Goal: Obtain resource: Download file/media

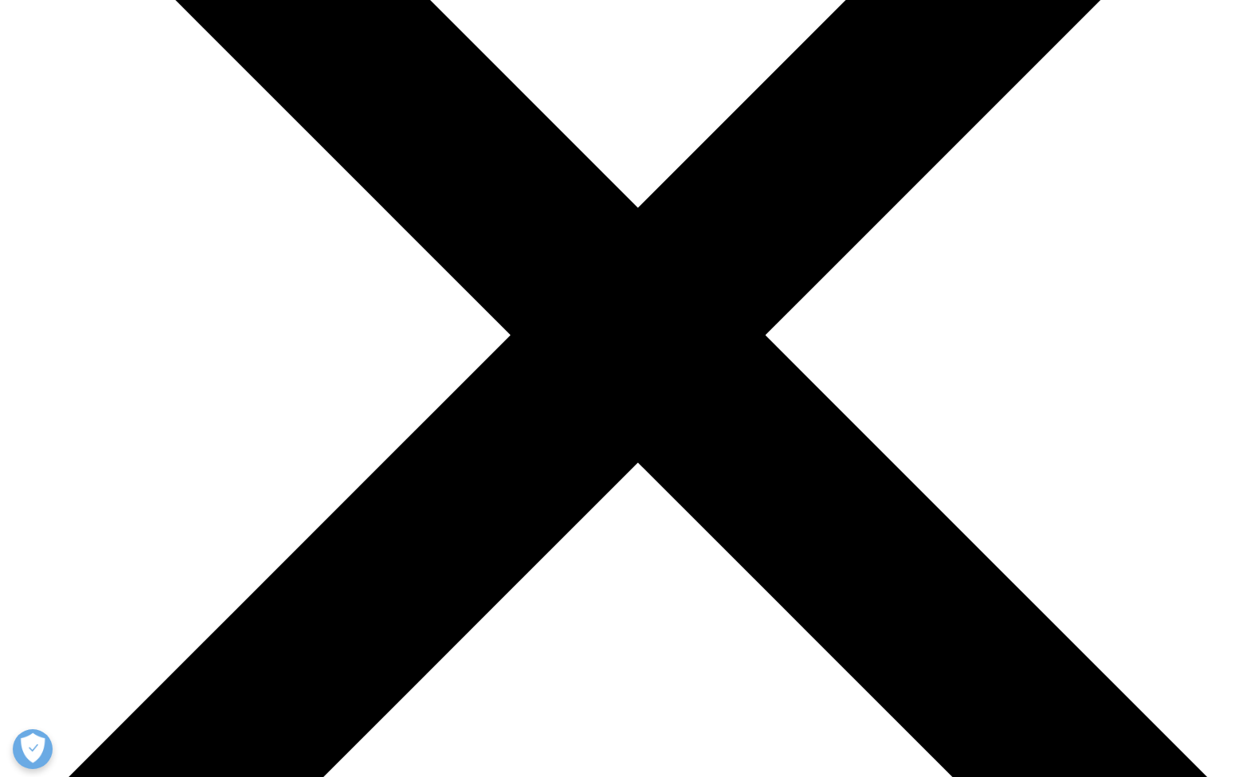
scroll to position [1966, 0]
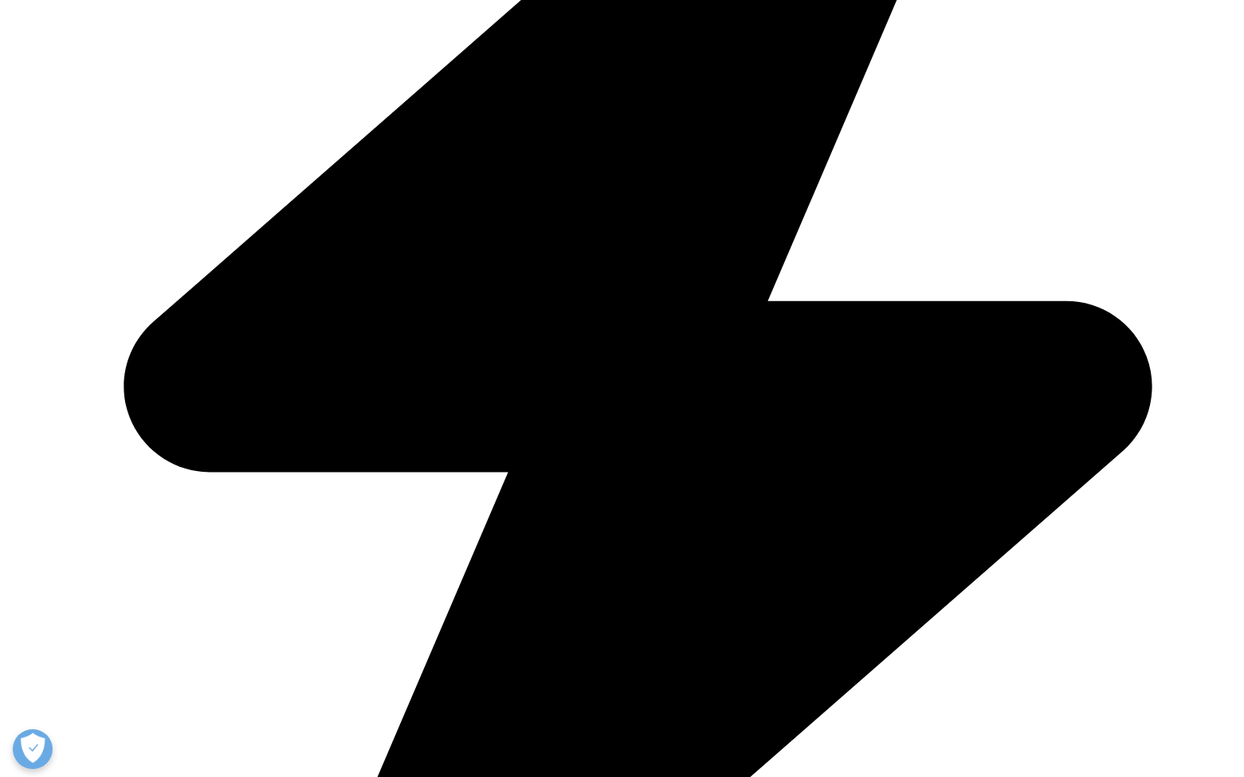
scroll to position [0, 0]
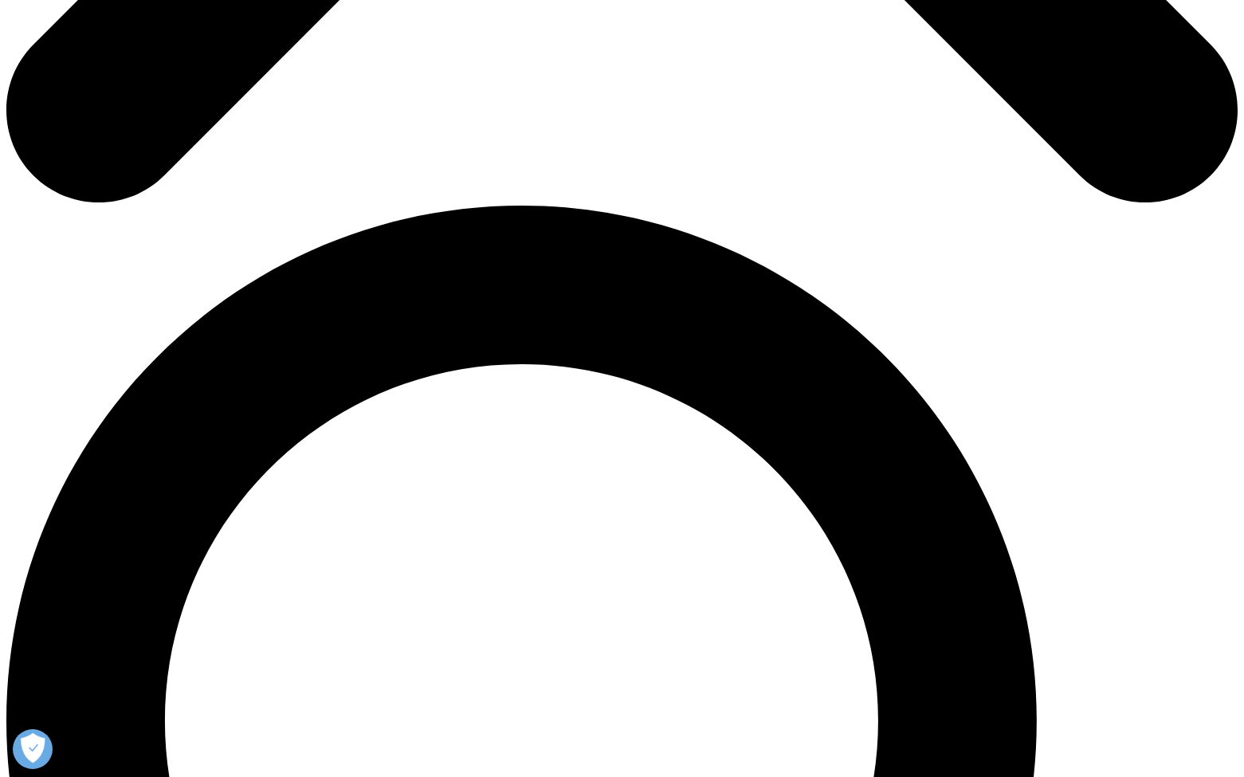
scroll to position [1160, 0]
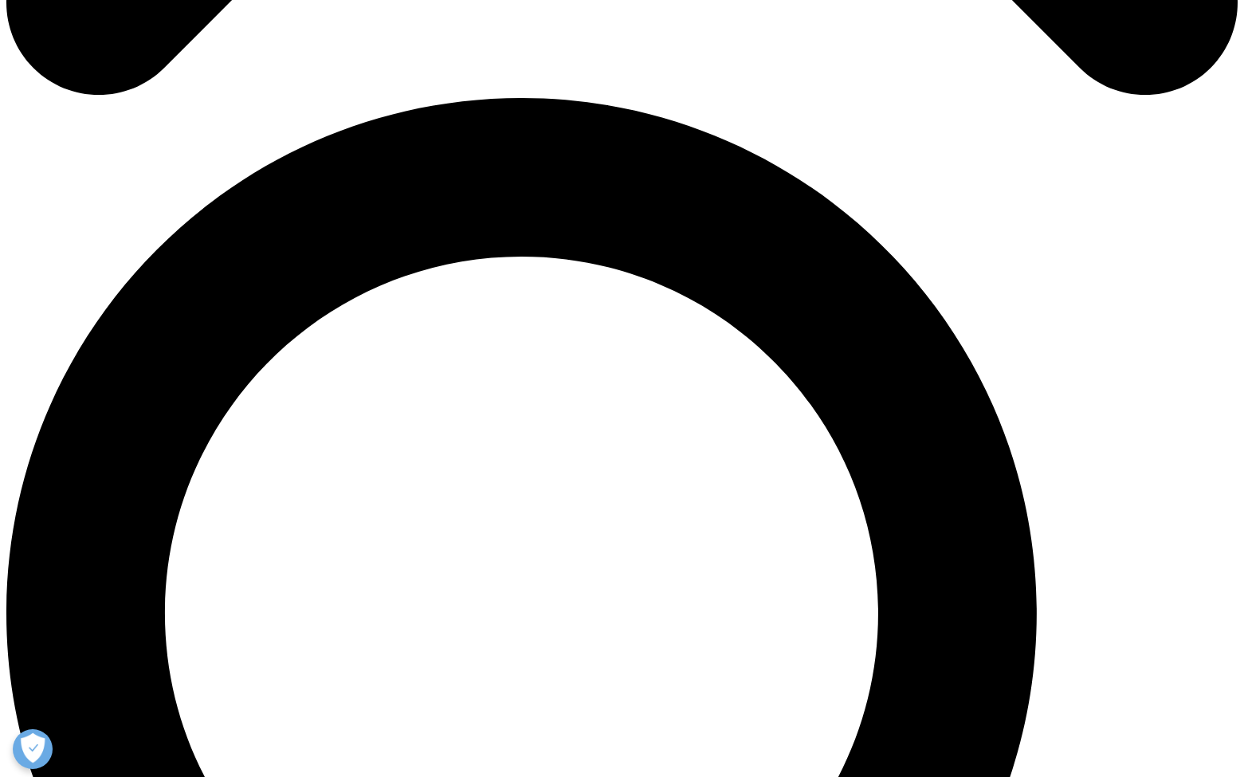
drag, startPoint x: 933, startPoint y: 543, endPoint x: 1086, endPoint y: 553, distance: 153.4
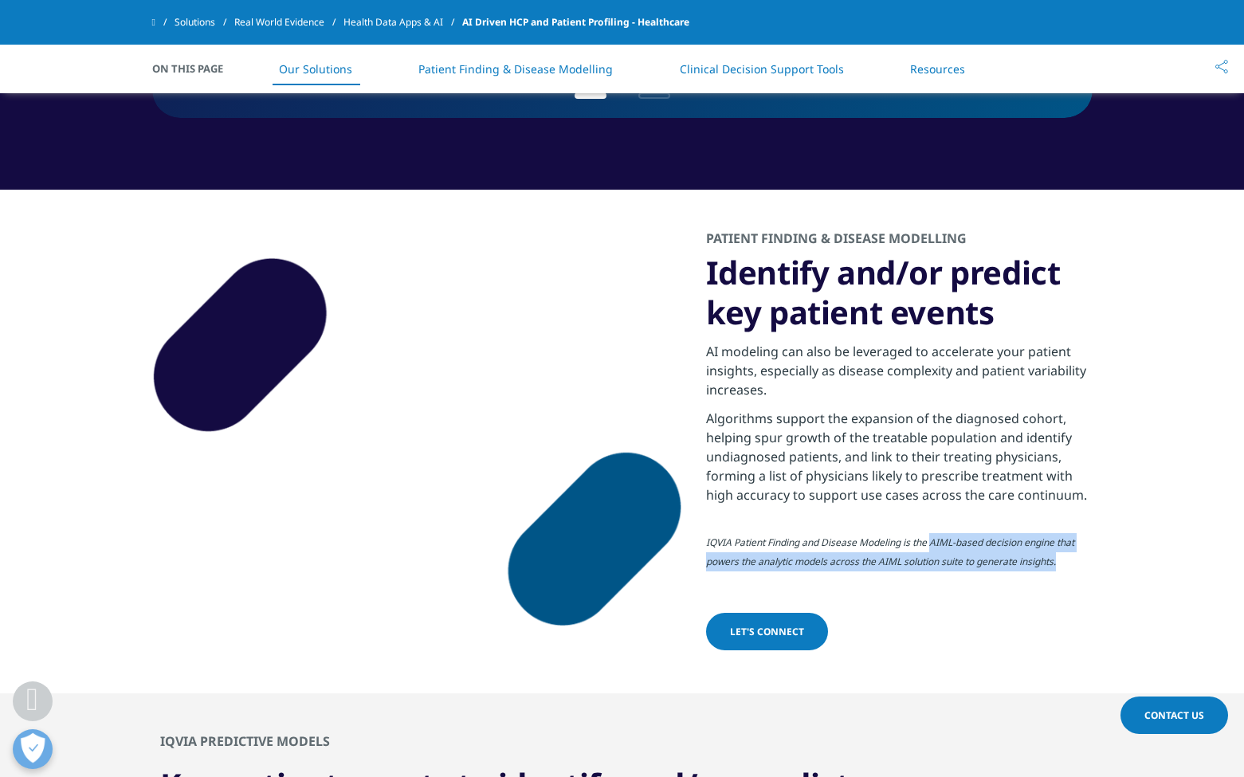
copy em "AIML-based decision engine that powers the analytic models across the AIML solu…"
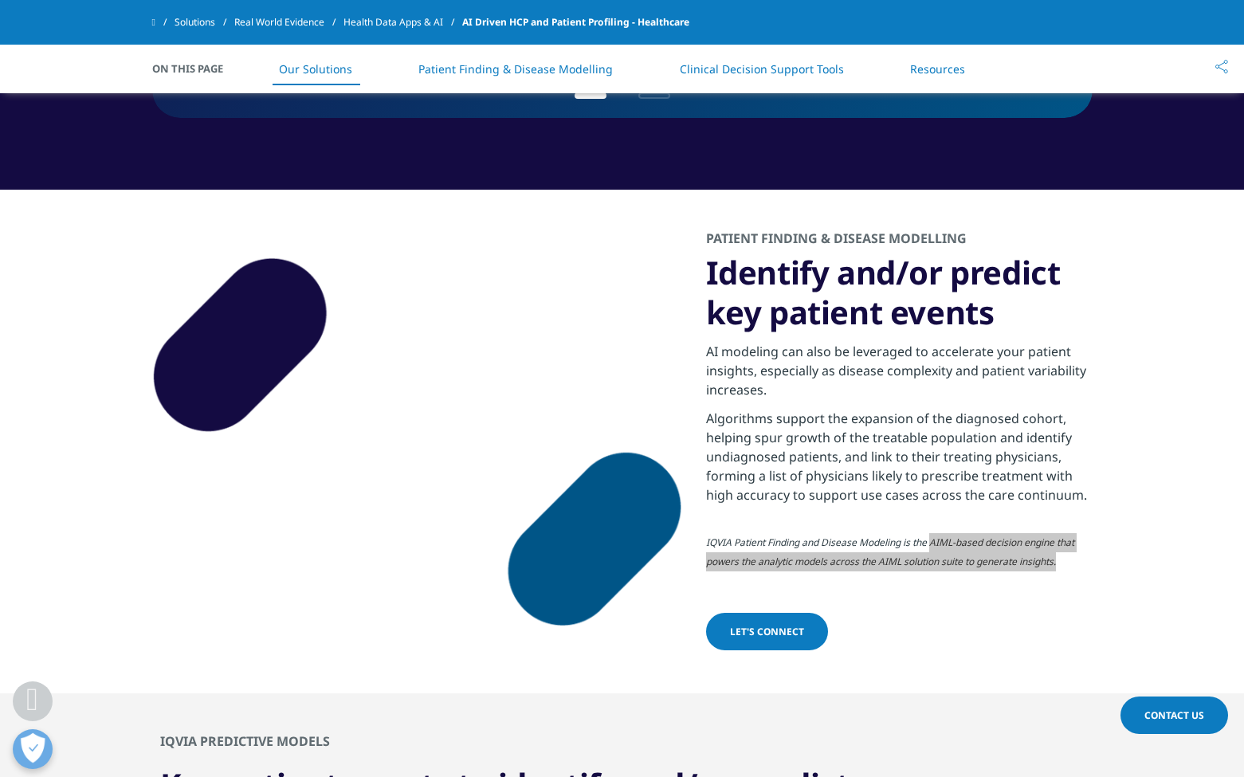
click at [929, 555] on em "IQVIA Patient Finding and Disease Modeling is the AIML-based decision engine th…" at bounding box center [890, 552] width 368 height 33
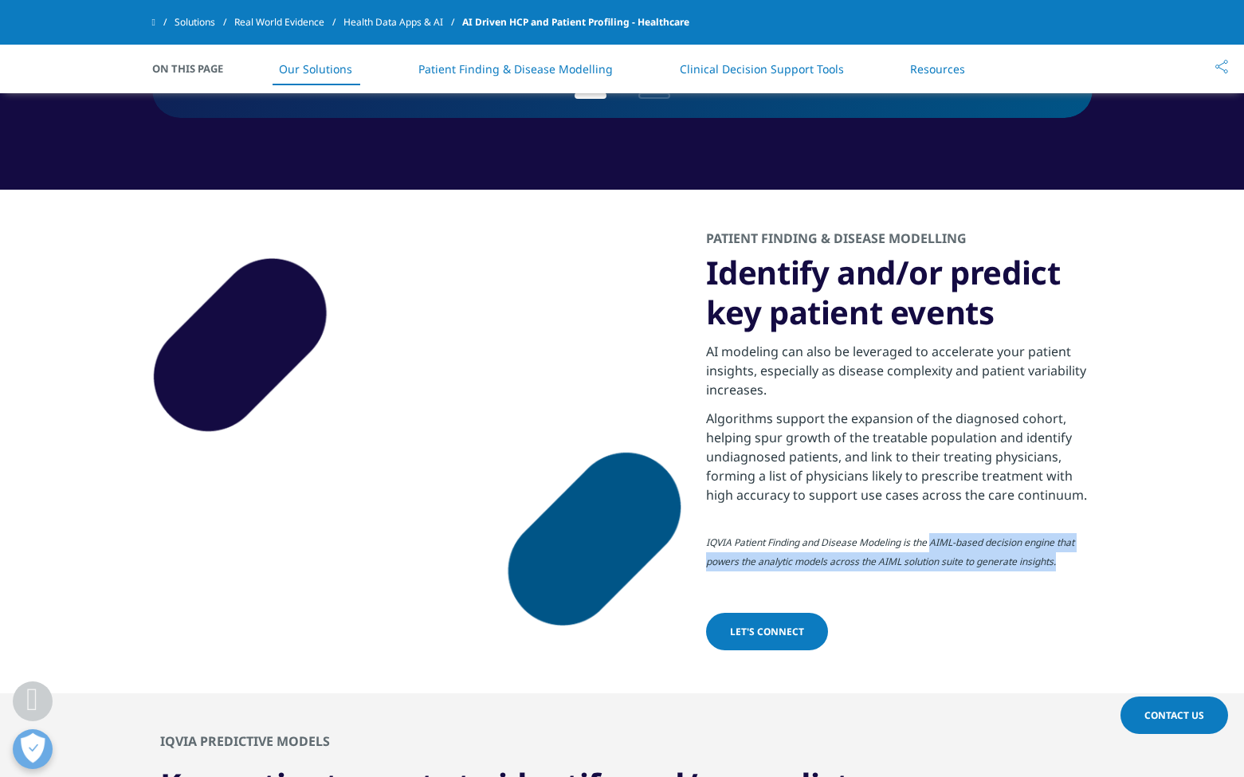
click at [940, 543] on em "IQVIA Patient Finding and Disease Modeling is the AIML-based decision engine th…" at bounding box center [890, 552] width 368 height 33
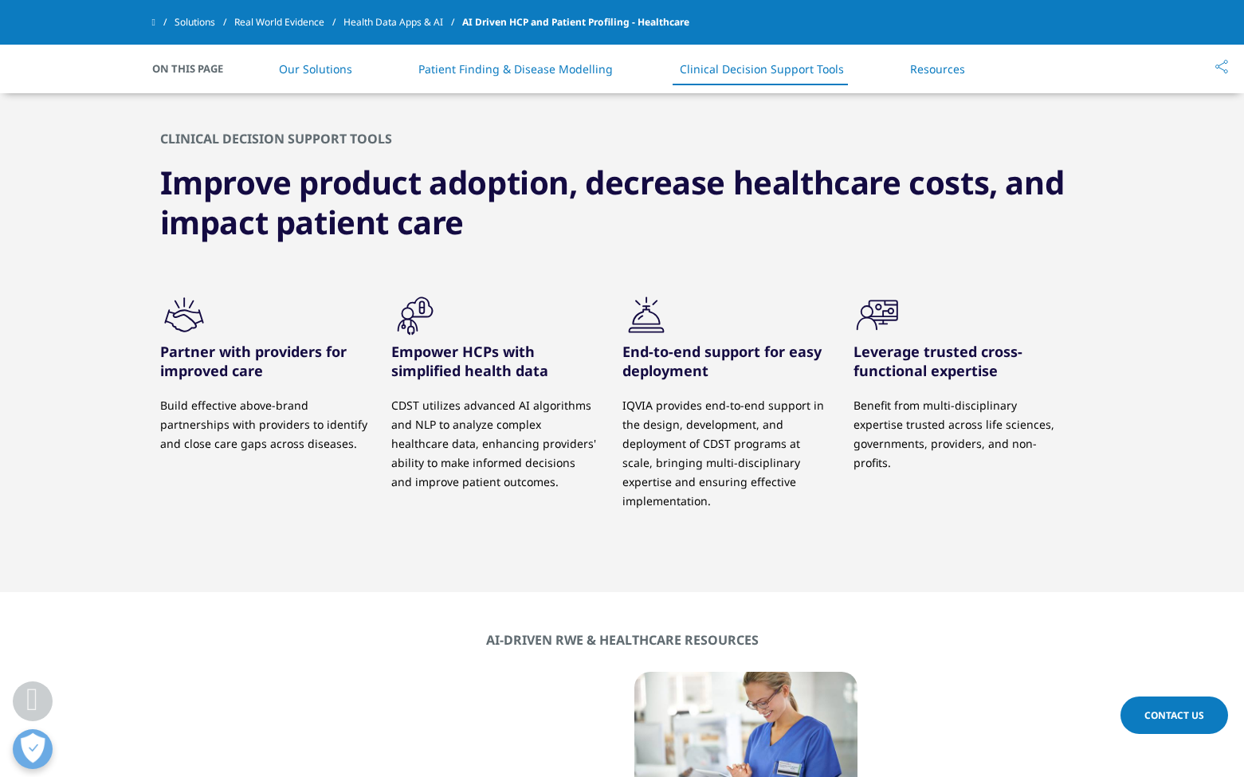
scroll to position [2765, 0]
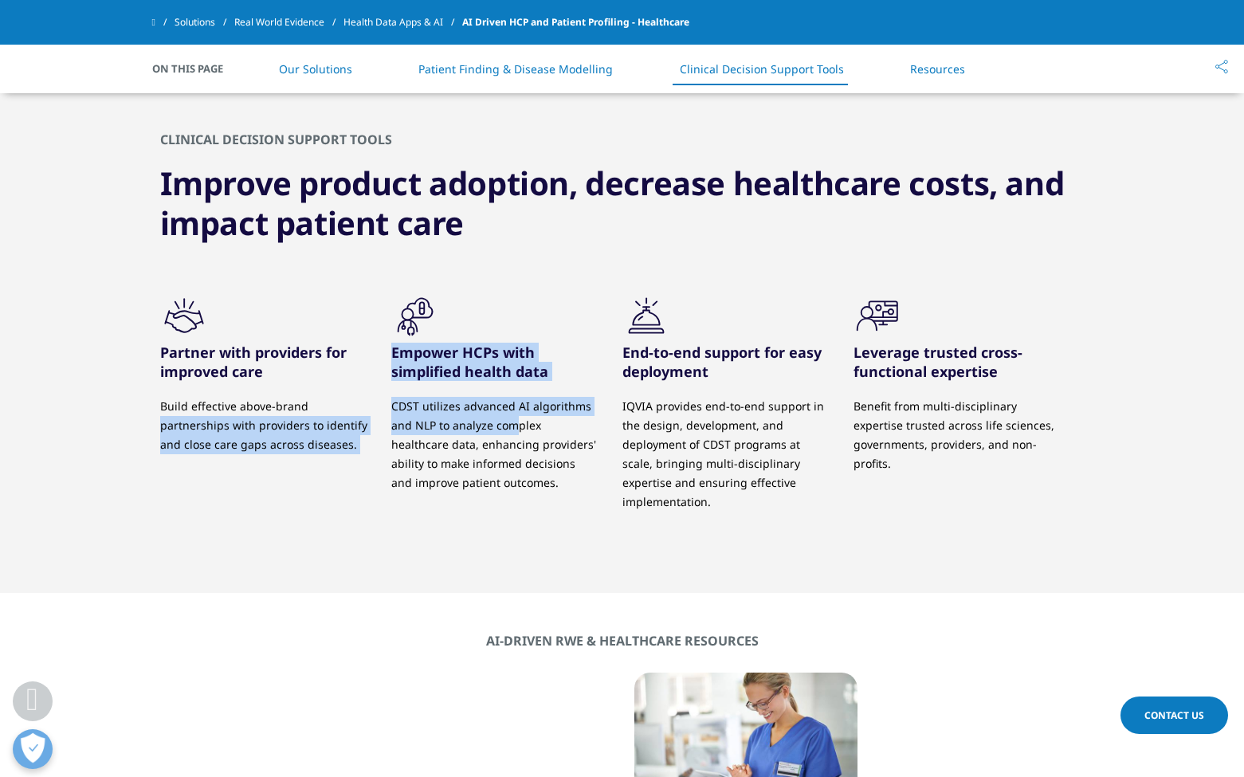
drag, startPoint x: 388, startPoint y: 384, endPoint x: 518, endPoint y: 399, distance: 130.8
click at [518, 399] on div ".cls-1{fill:#231f20;} Partner with providers for improved care Build effective …" at bounding box center [622, 422] width 924 height 261
click at [518, 399] on p "CDST utilizes advanced AI algorithms and NLP to analyze complex healthcare data…" at bounding box center [494, 445] width 207 height 96
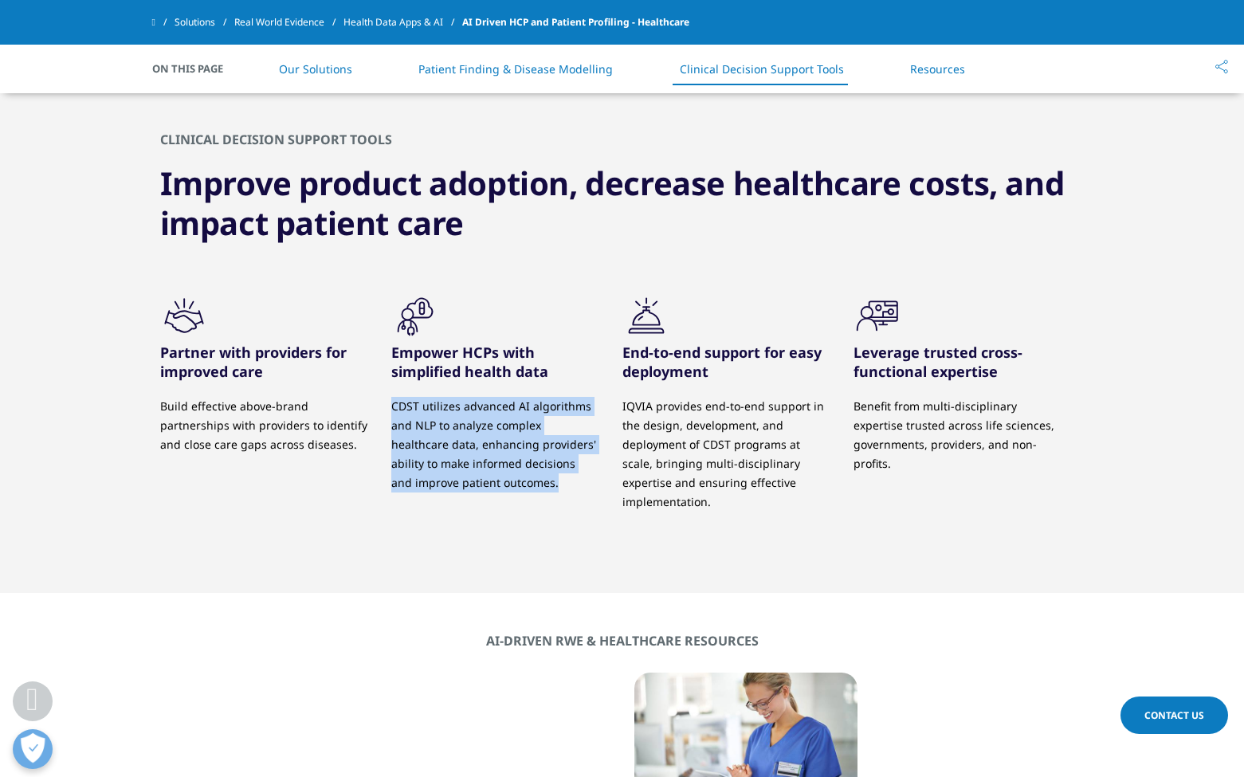
drag, startPoint x: 493, startPoint y: 466, endPoint x: 391, endPoint y: 384, distance: 130.3
click at [391, 397] on p "CDST utilizes advanced AI algorithms and NLP to analyze complex healthcare data…" at bounding box center [494, 445] width 207 height 96
copy p "CDST utilizes advanced AI algorithms and NLP to analyze complex healthcare data…"
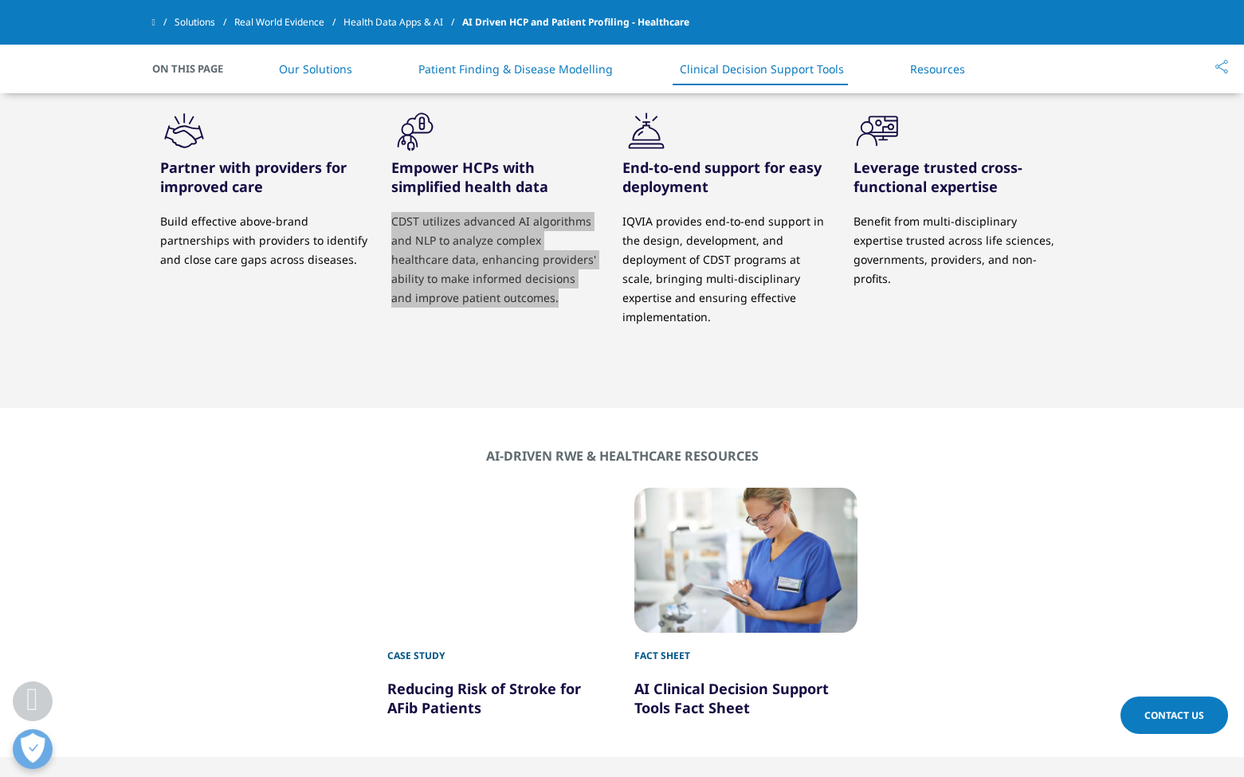
scroll to position [2913, 0]
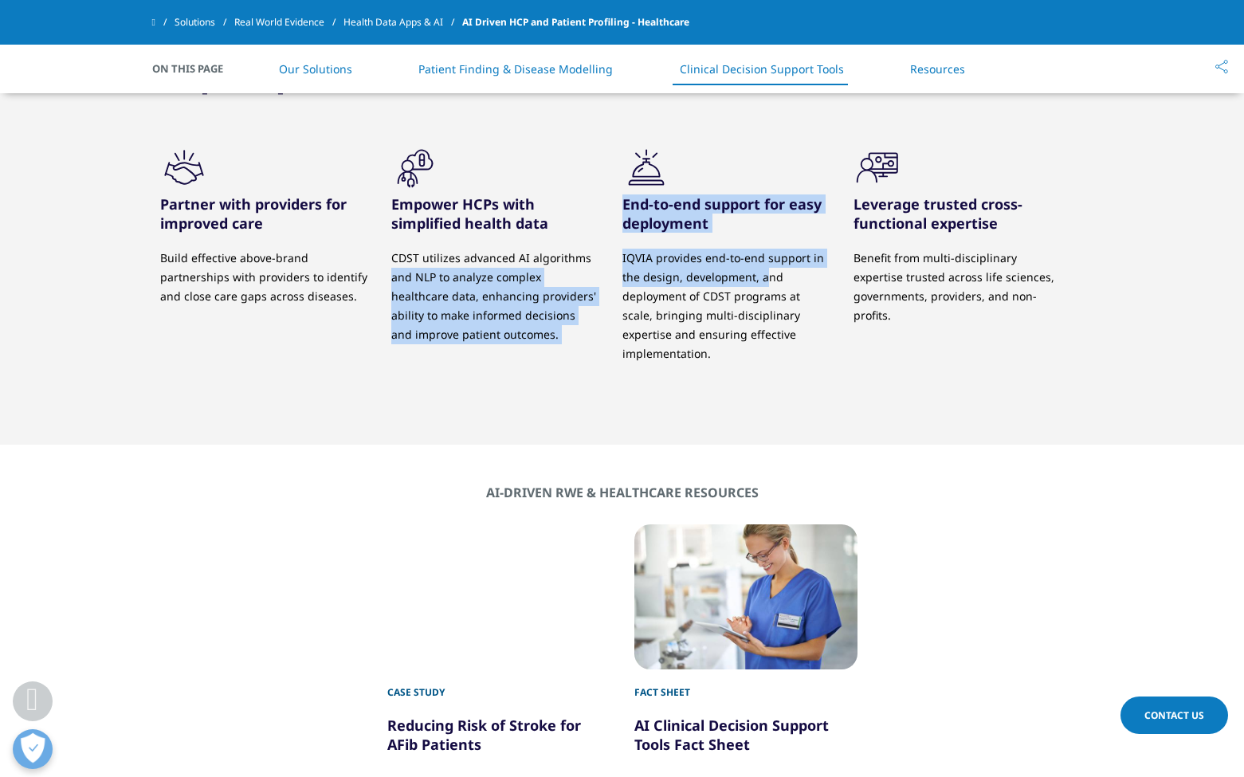
drag, startPoint x: 618, startPoint y: 238, endPoint x: 763, endPoint y: 262, distance: 147.0
click at [763, 262] on div ".cls-1{fill:#231f20;} Partner with providers for improved care Build effective …" at bounding box center [622, 273] width 924 height 261
click at [763, 262] on p "IQVIA provides end-to-end support in the design, development, and deployment of…" at bounding box center [725, 306] width 207 height 115
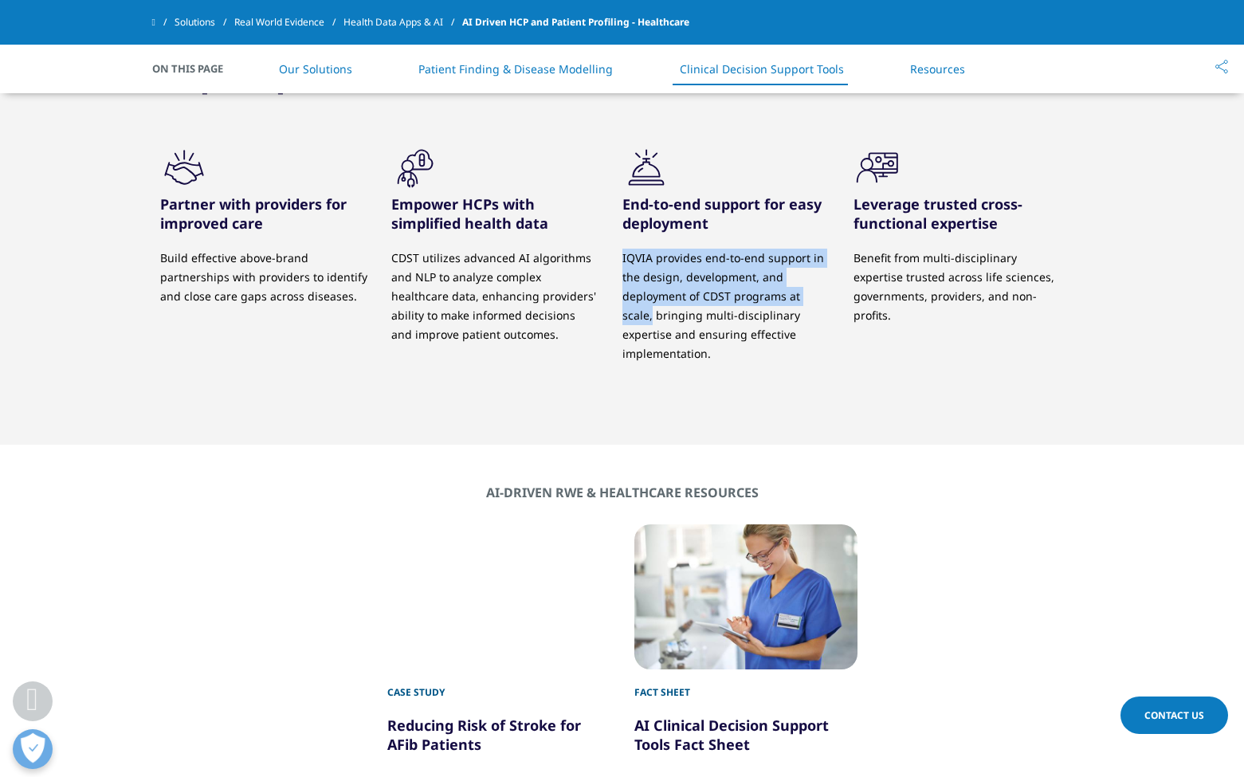
drag, startPoint x: 623, startPoint y: 240, endPoint x: 834, endPoint y: 281, distance: 215.1
click at [834, 281] on div ".cls-1{fill:#231f20;} End-to-end support for easy deployment IQVIA provides end…" at bounding box center [737, 260] width 231 height 234
copy p "IQVIA provides end-to-end support in the design, development, and deployment of…"
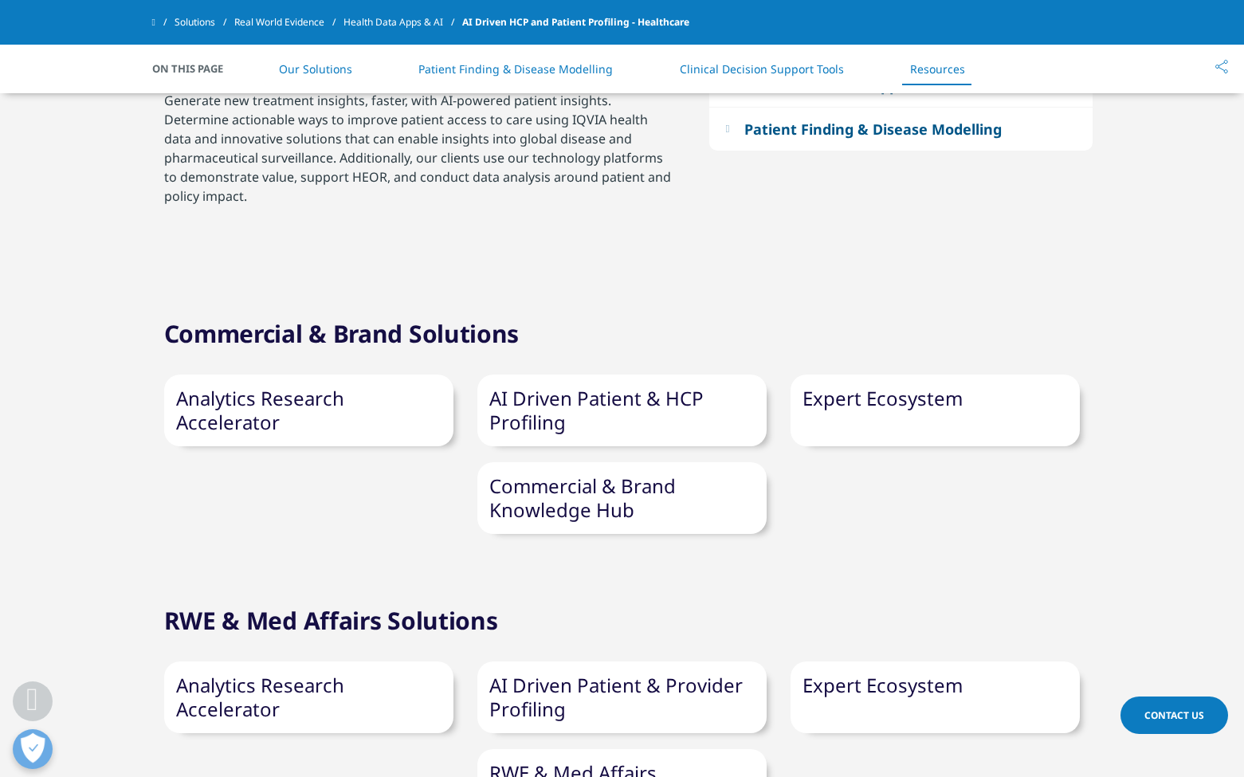
scroll to position [3366, 0]
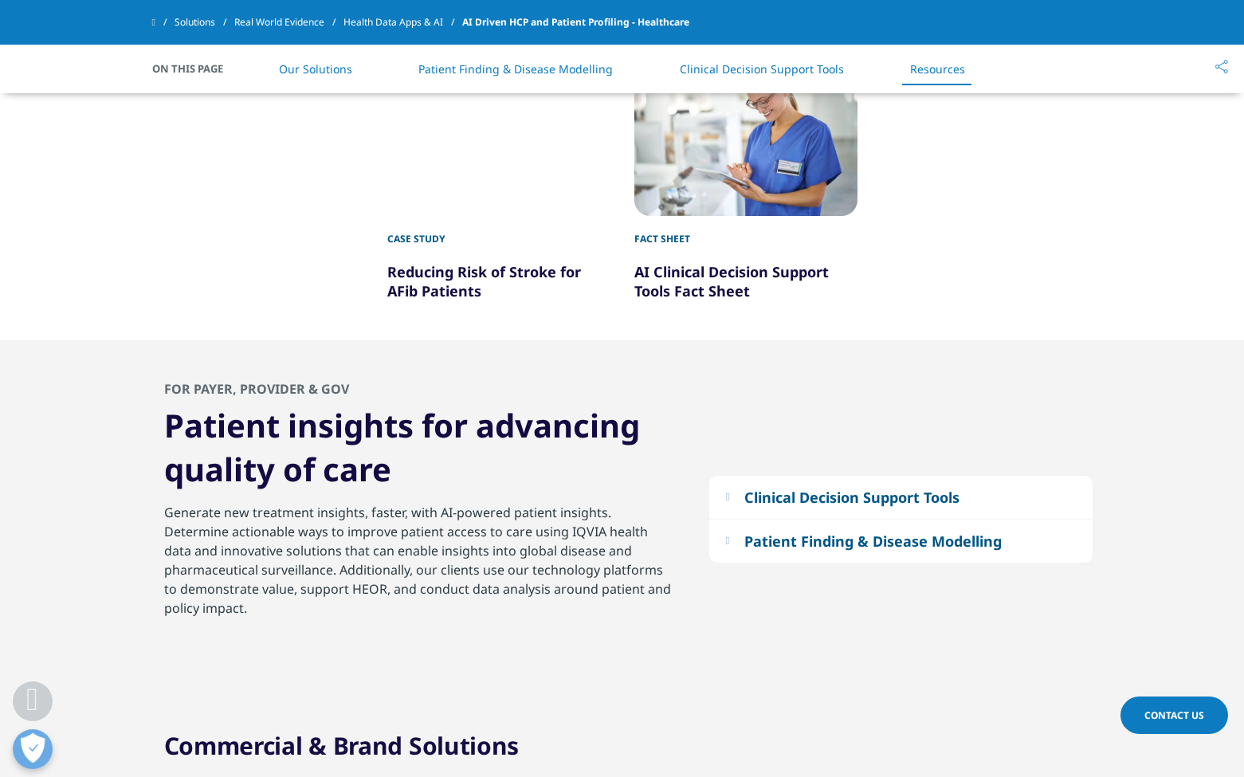
click at [801, 488] on div "Clinical Decision Support Tools" at bounding box center [851, 497] width 215 height 19
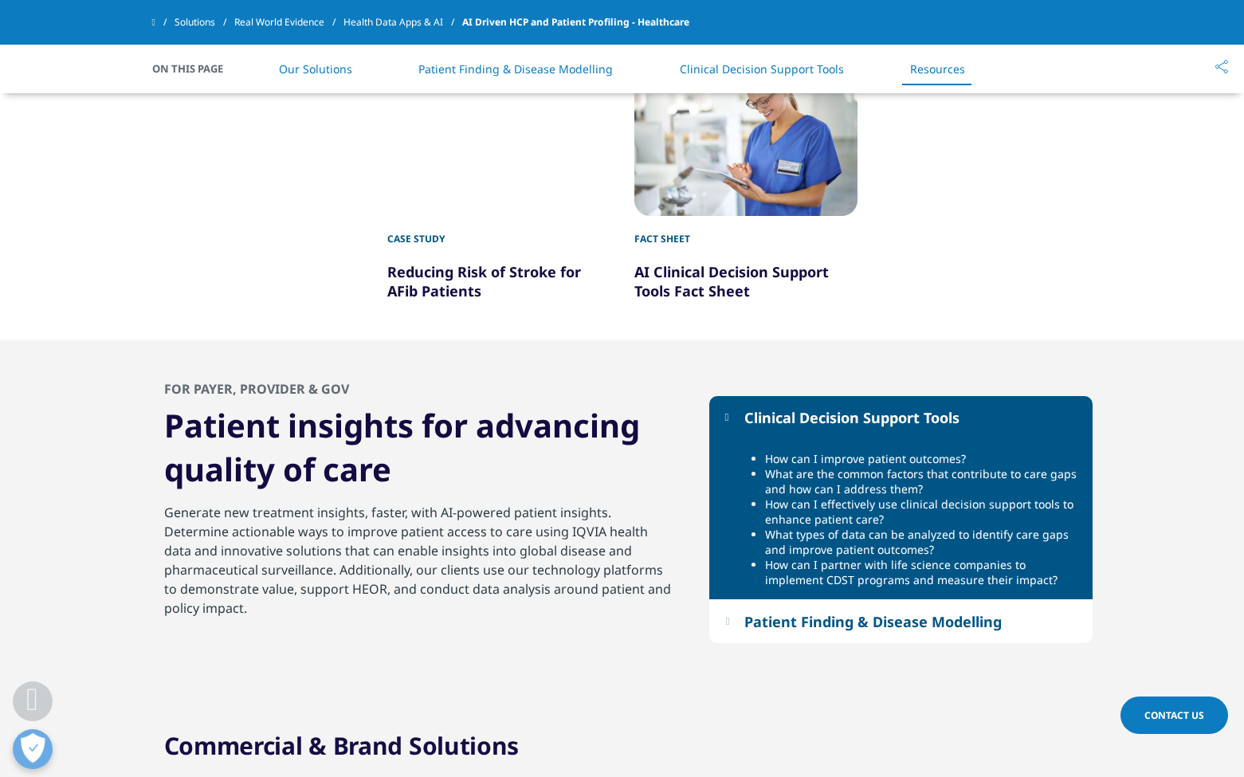
click at [902, 612] on div "Patient Finding & Disease Modelling" at bounding box center [872, 621] width 257 height 19
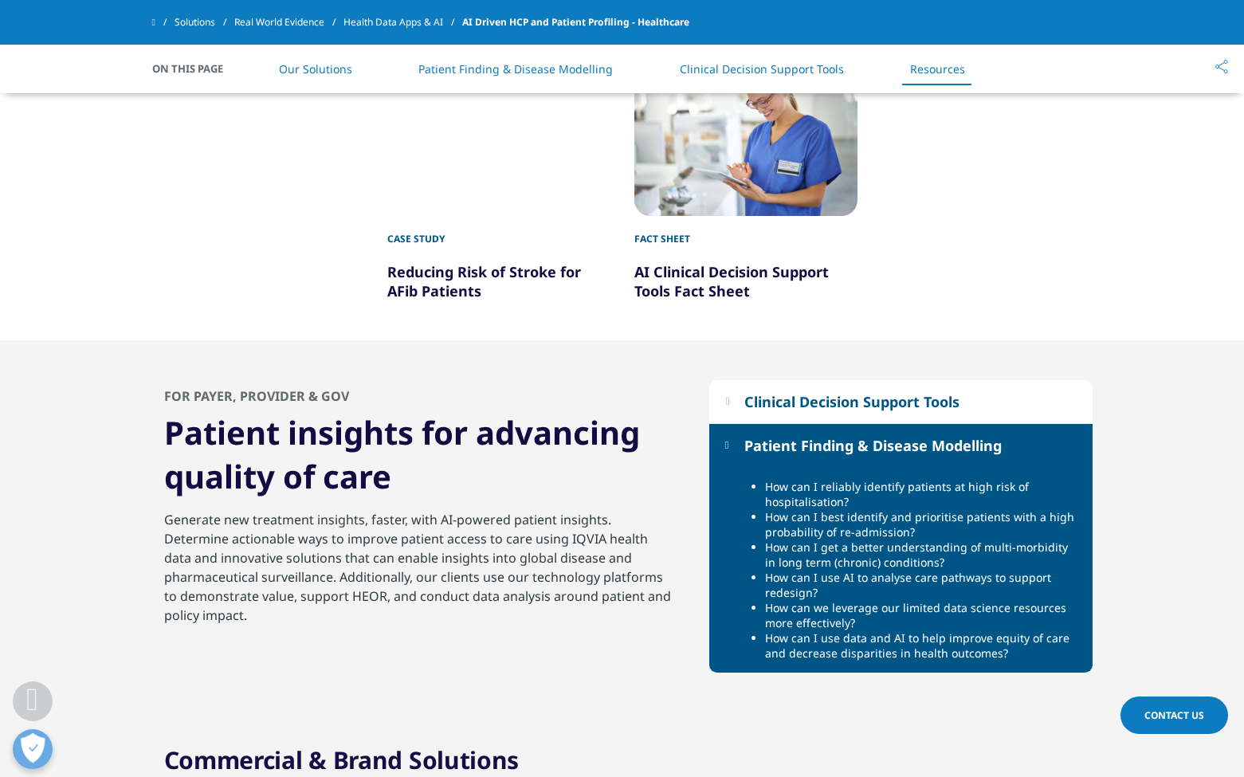
click at [739, 380] on button "Clinical Decision Support Tools" at bounding box center [900, 401] width 383 height 43
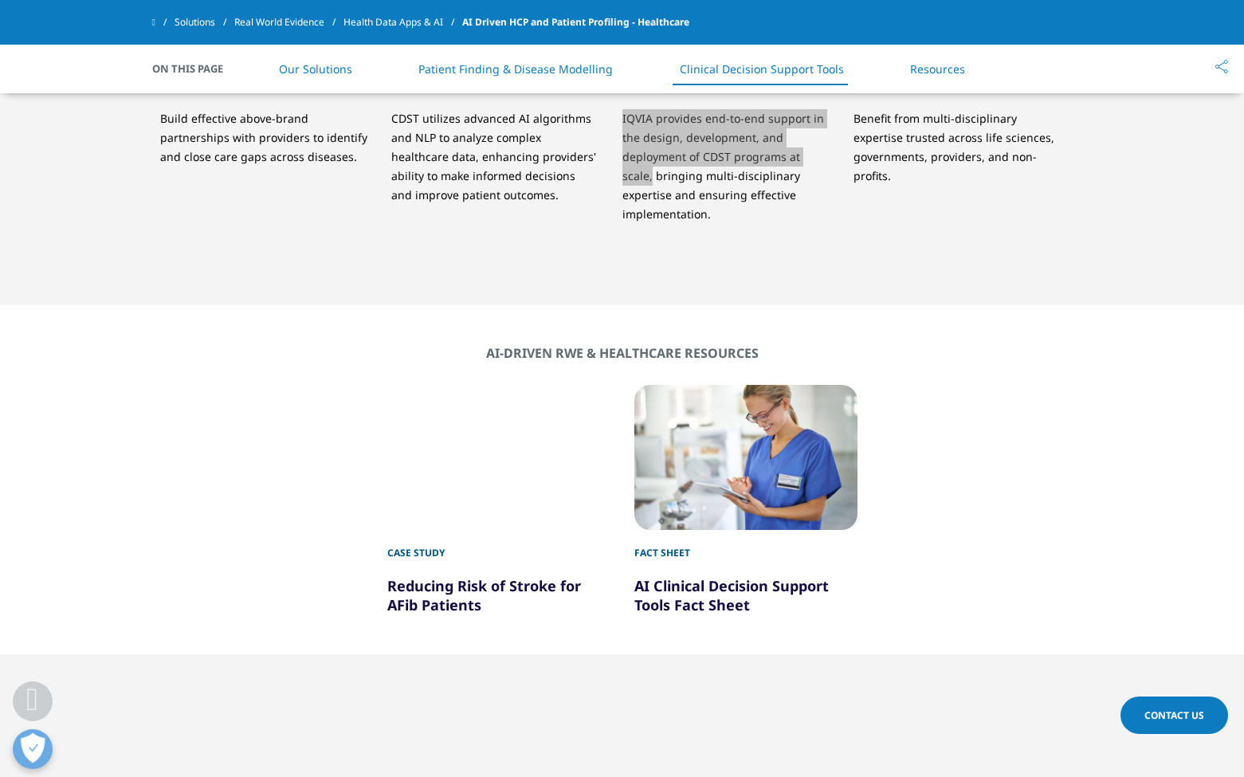
scroll to position [3161, 0]
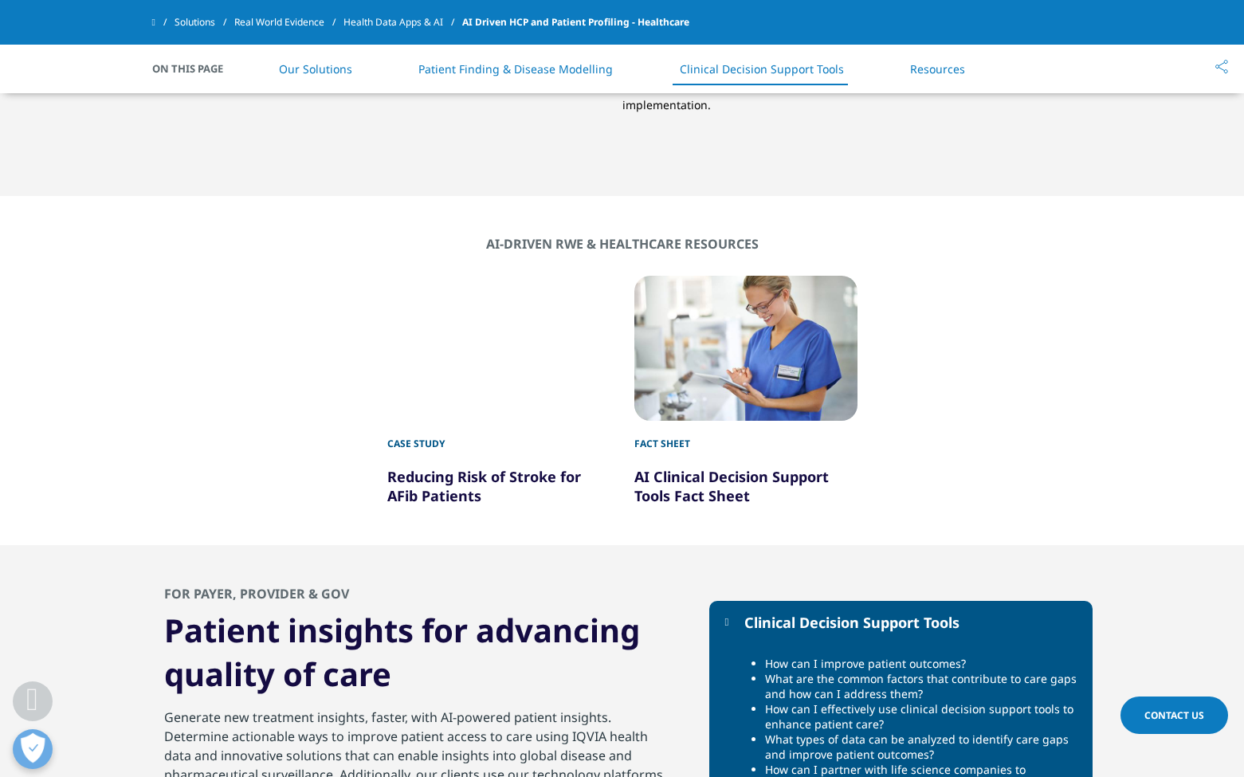
click at [724, 357] on div at bounding box center [745, 348] width 223 height 145
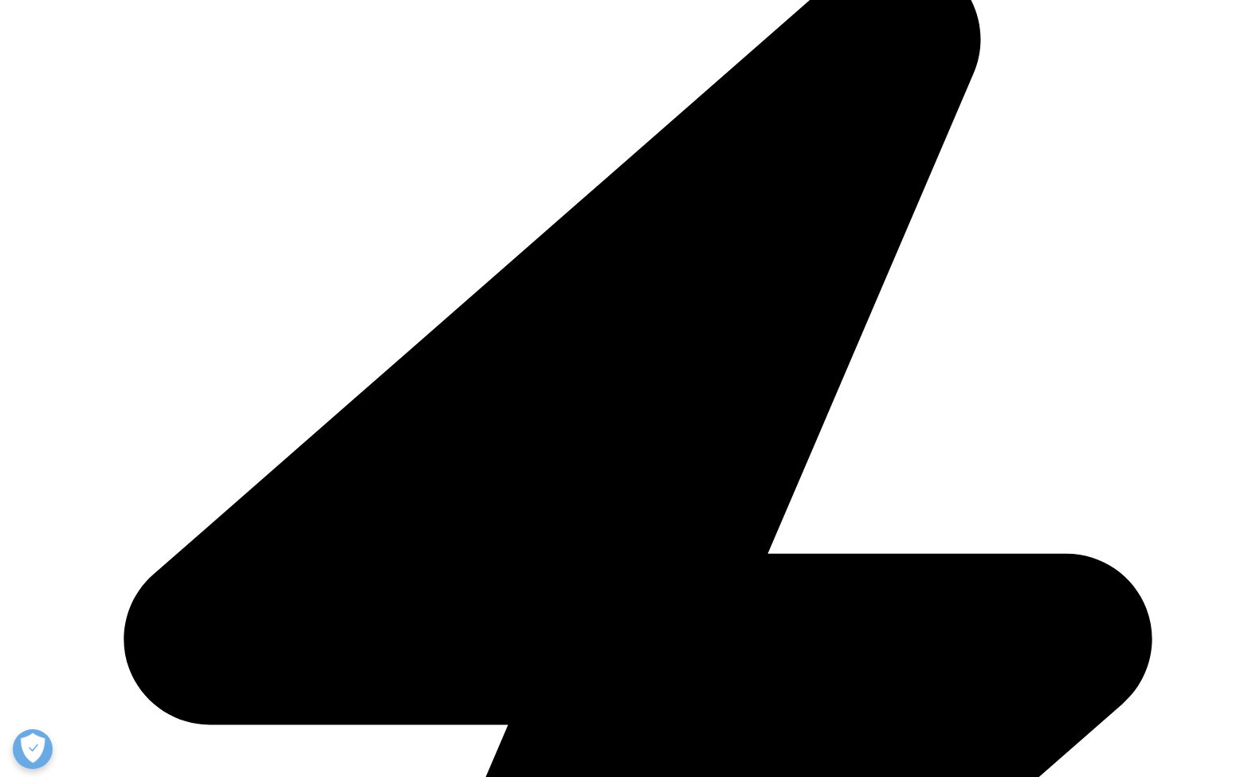
scroll to position [555, 0]
